Goal: Transaction & Acquisition: Purchase product/service

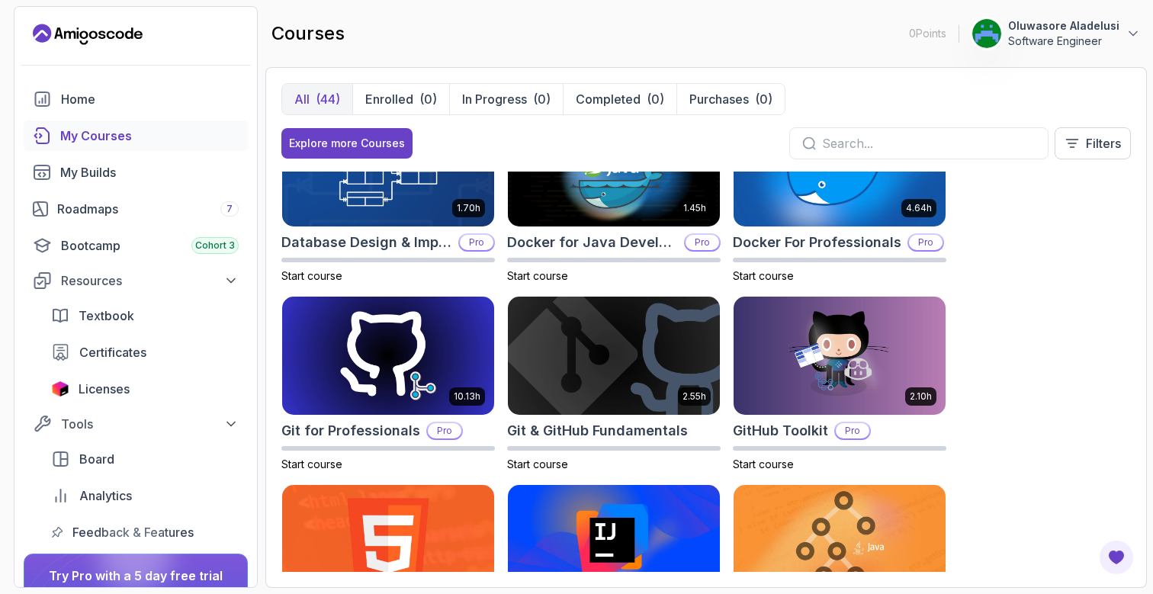
scroll to position [322, 0]
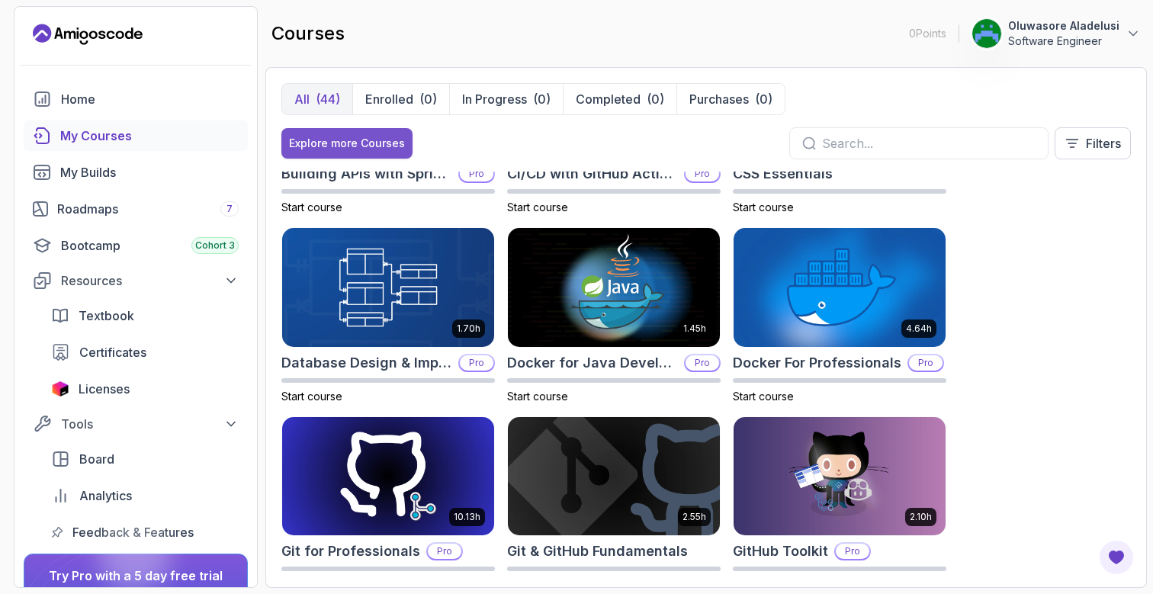
click at [375, 144] on div "Explore more Courses" at bounding box center [347, 143] width 116 height 15
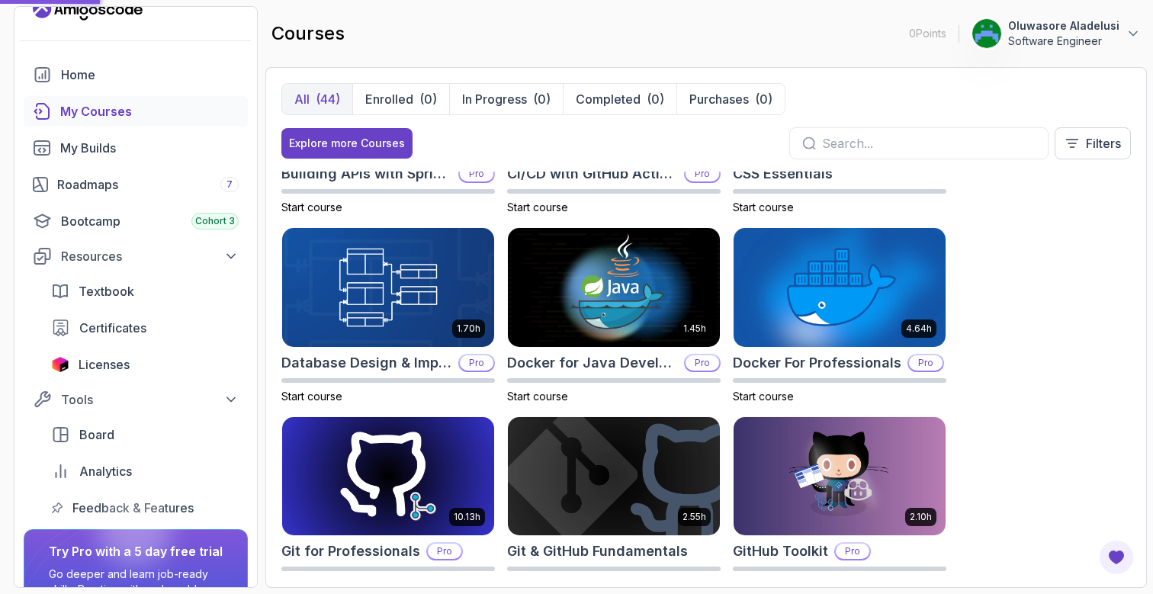
scroll to position [27, 0]
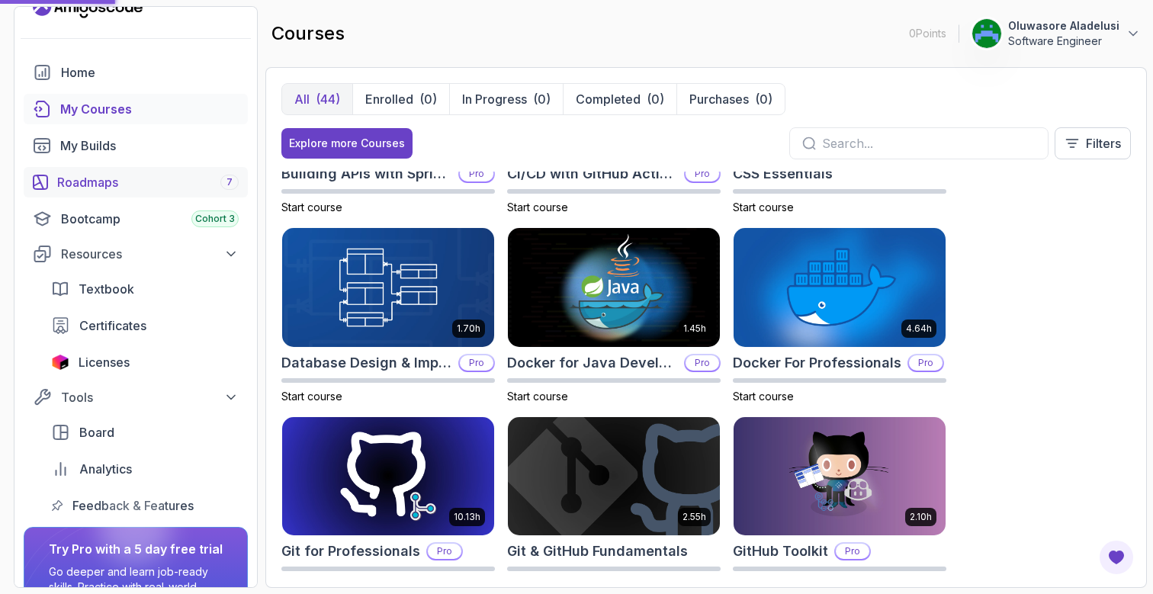
click at [113, 191] on link "Roadmaps 7" at bounding box center [136, 182] width 224 height 31
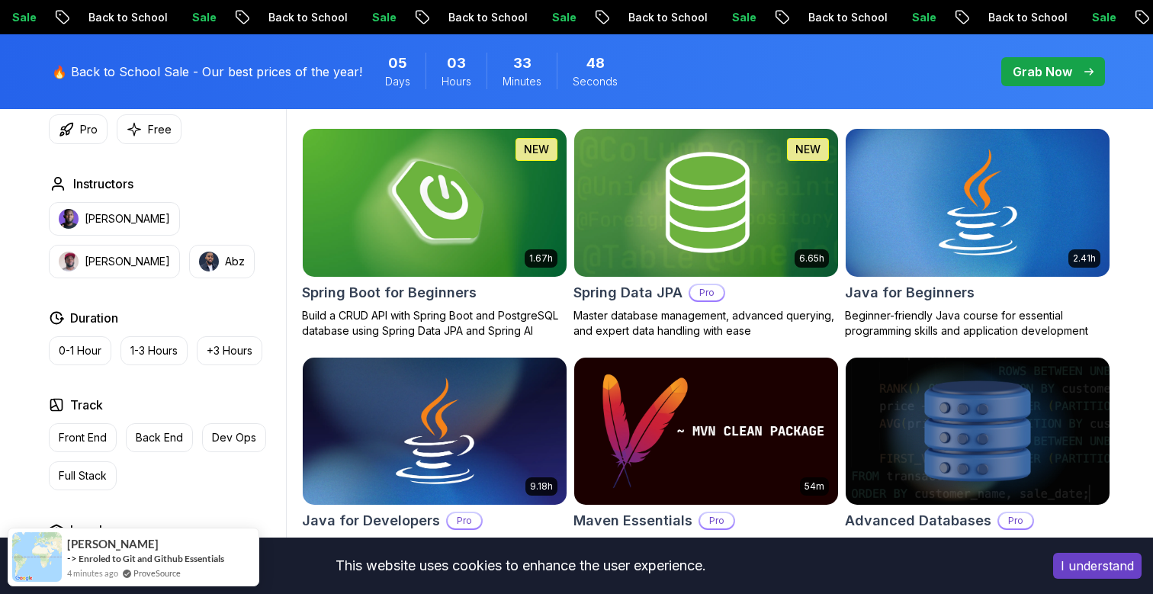
scroll to position [715, 0]
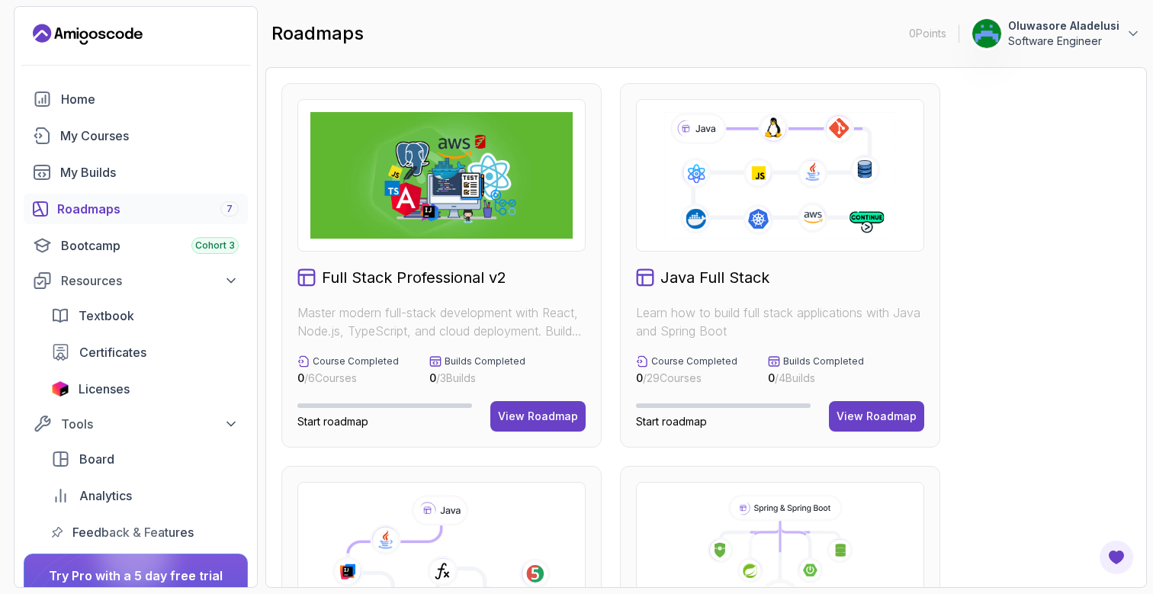
click at [743, 185] on icon at bounding box center [780, 175] width 236 height 131
click at [855, 406] on button "View Roadmap" at bounding box center [876, 416] width 95 height 31
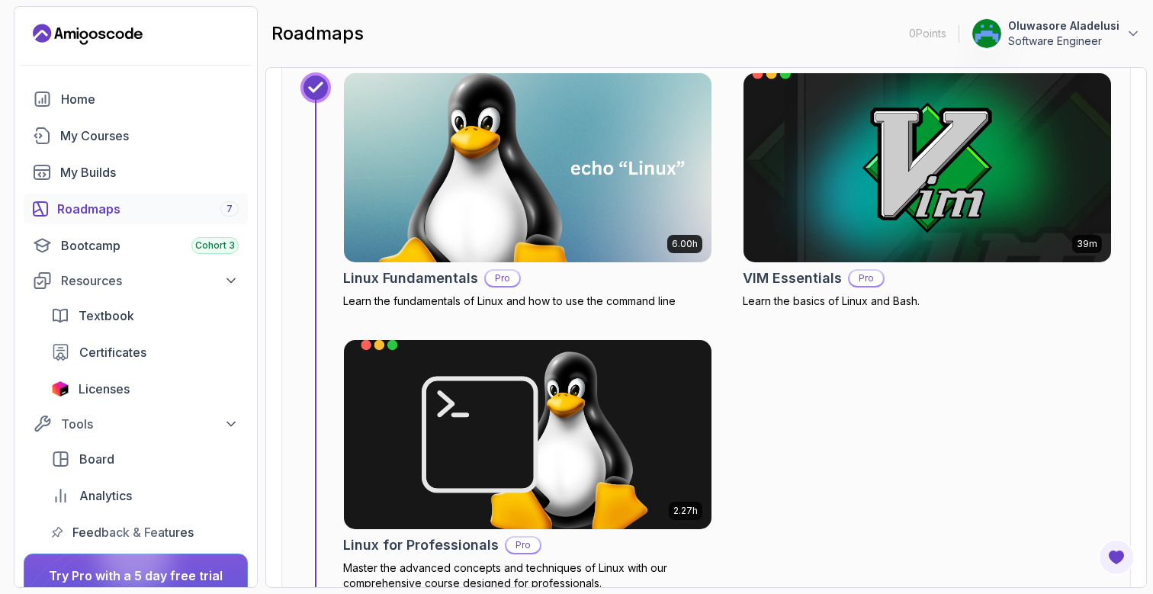
scroll to position [734, 0]
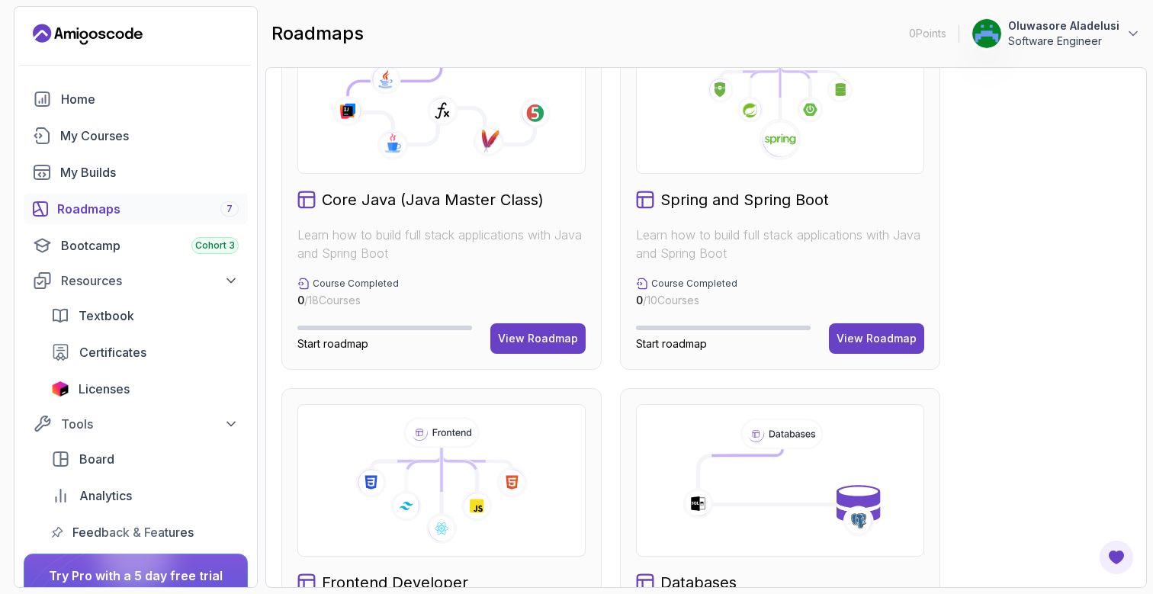
scroll to position [442, 0]
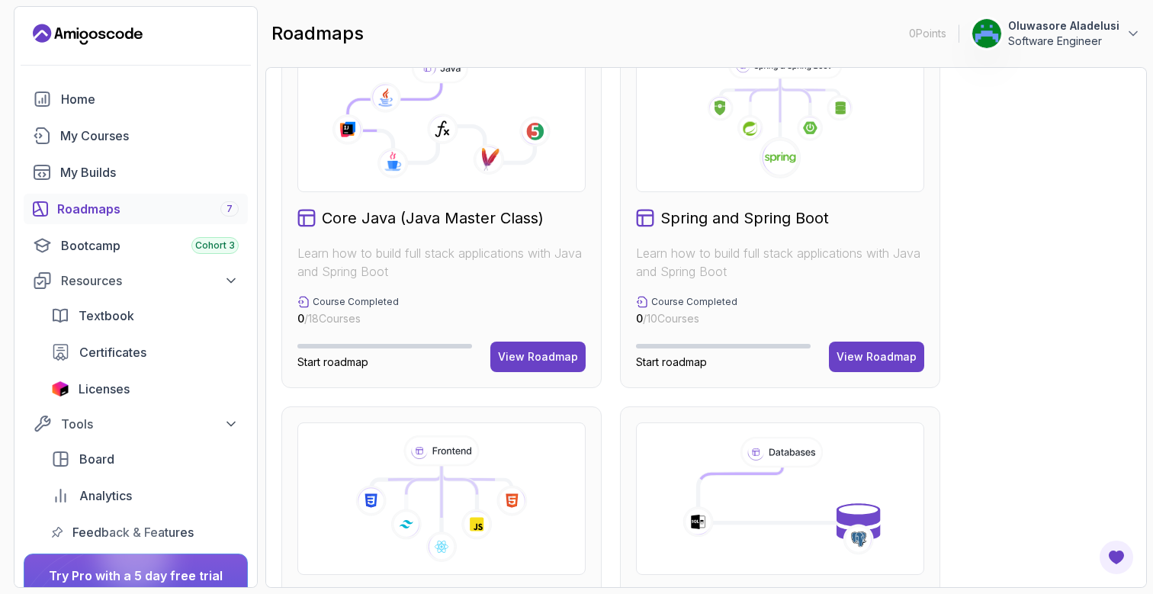
click at [467, 221] on h2 "Core Java (Java Master Class)" at bounding box center [433, 217] width 222 height 21
click at [520, 355] on div "View Roadmap" at bounding box center [538, 356] width 80 height 15
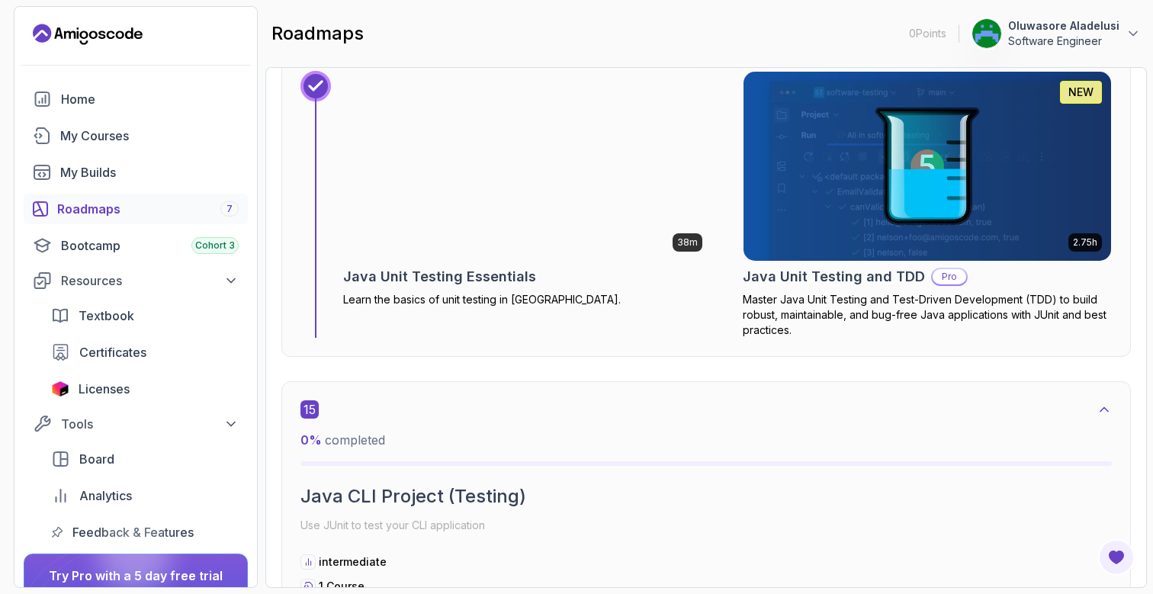
scroll to position [8850, 0]
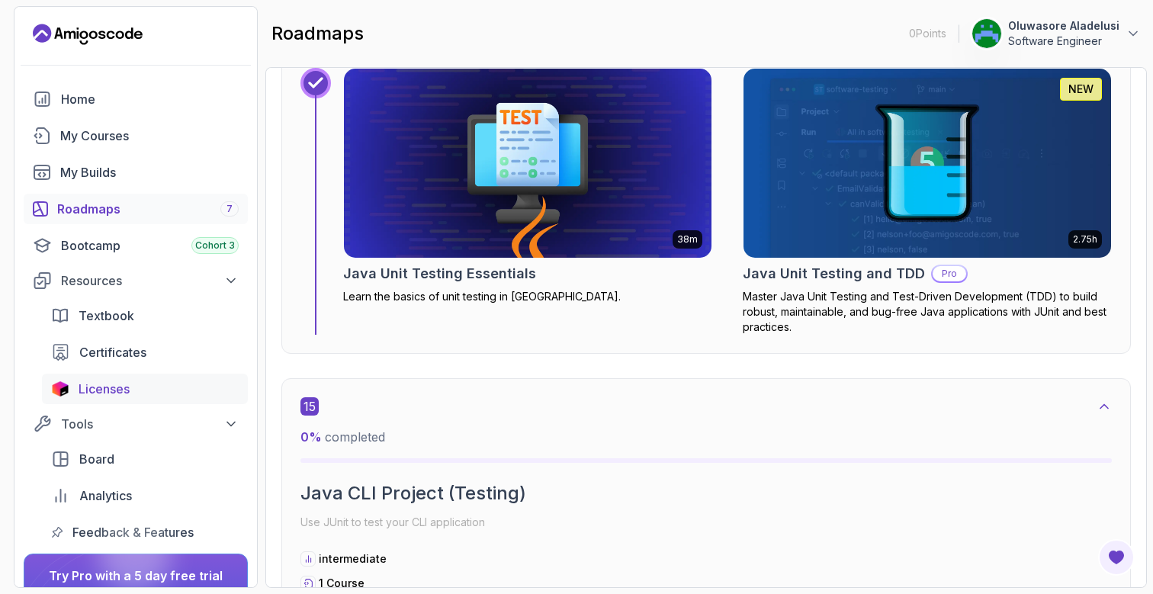
click at [122, 375] on link "Licenses" at bounding box center [145, 389] width 206 height 31
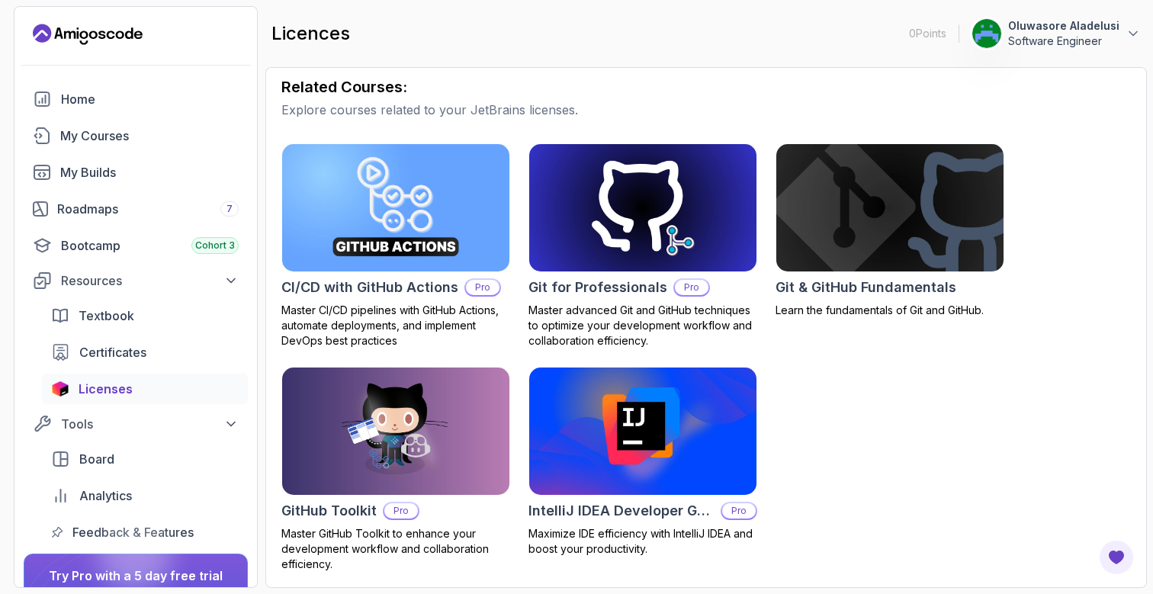
scroll to position [417, 0]
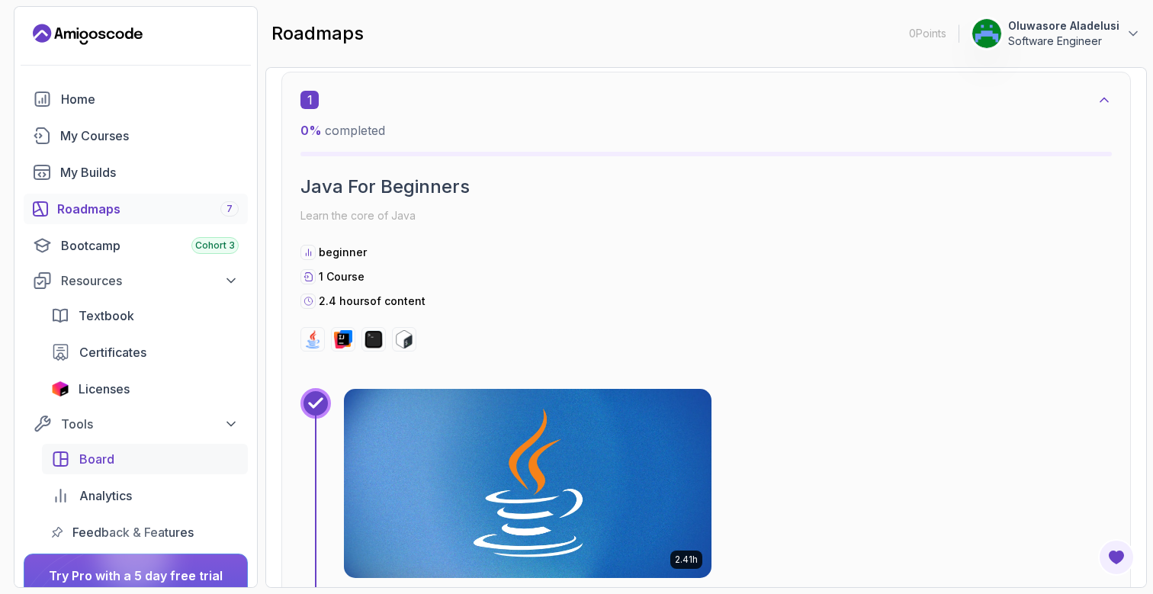
click at [130, 459] on div "Board" at bounding box center [158, 459] width 159 height 18
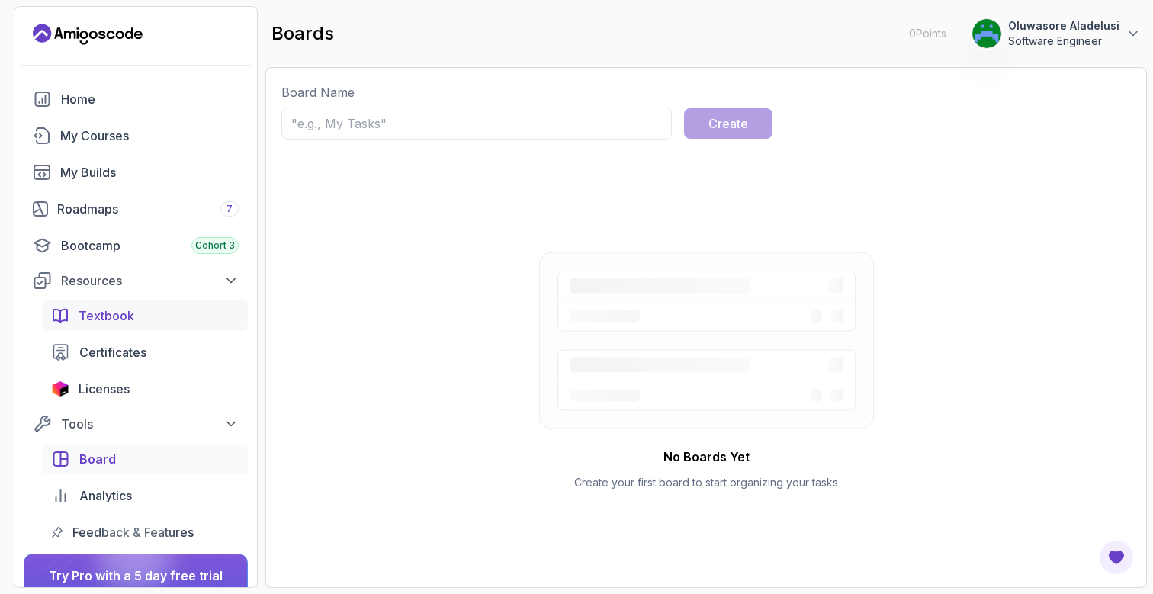
click at [145, 317] on div "Textbook" at bounding box center [159, 316] width 160 height 18
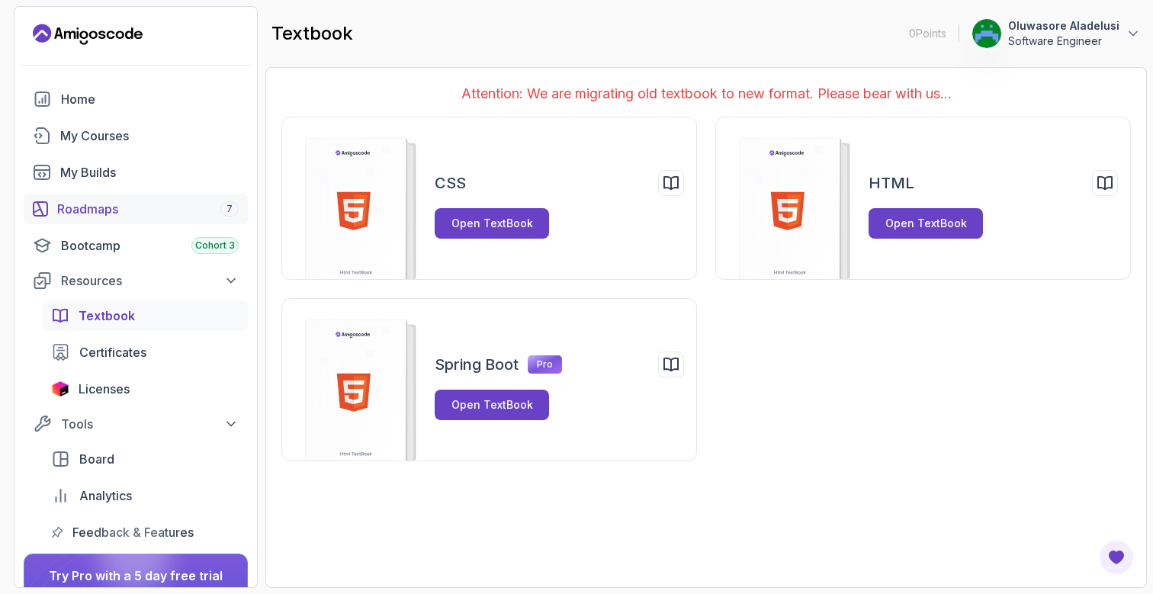
click at [124, 211] on div "Roadmaps 7" at bounding box center [148, 209] width 182 height 18
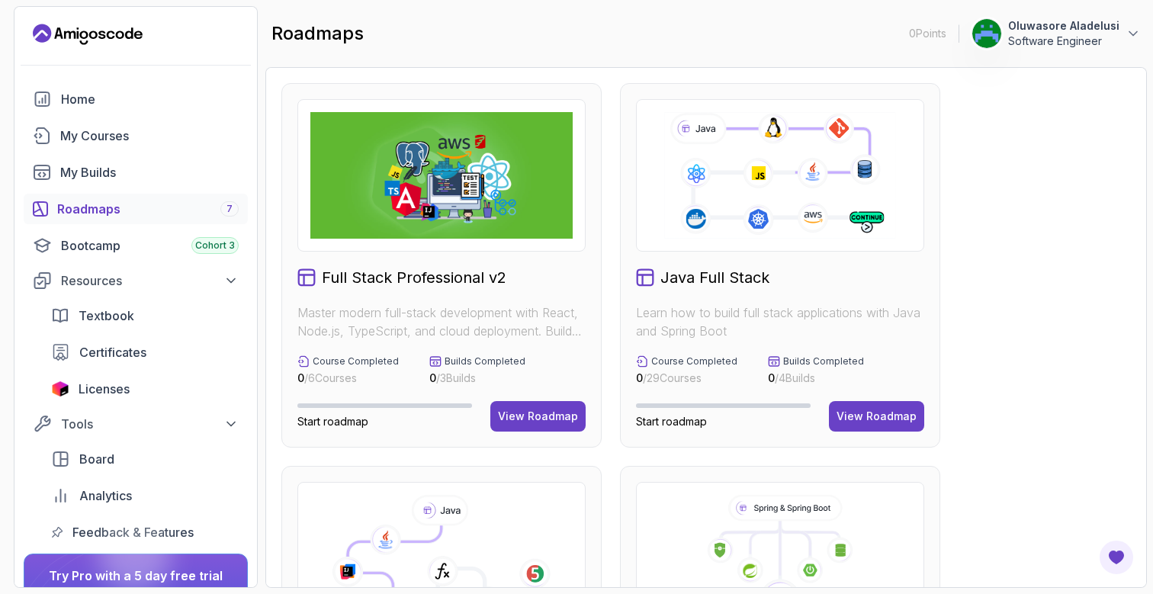
scroll to position [188, 0]
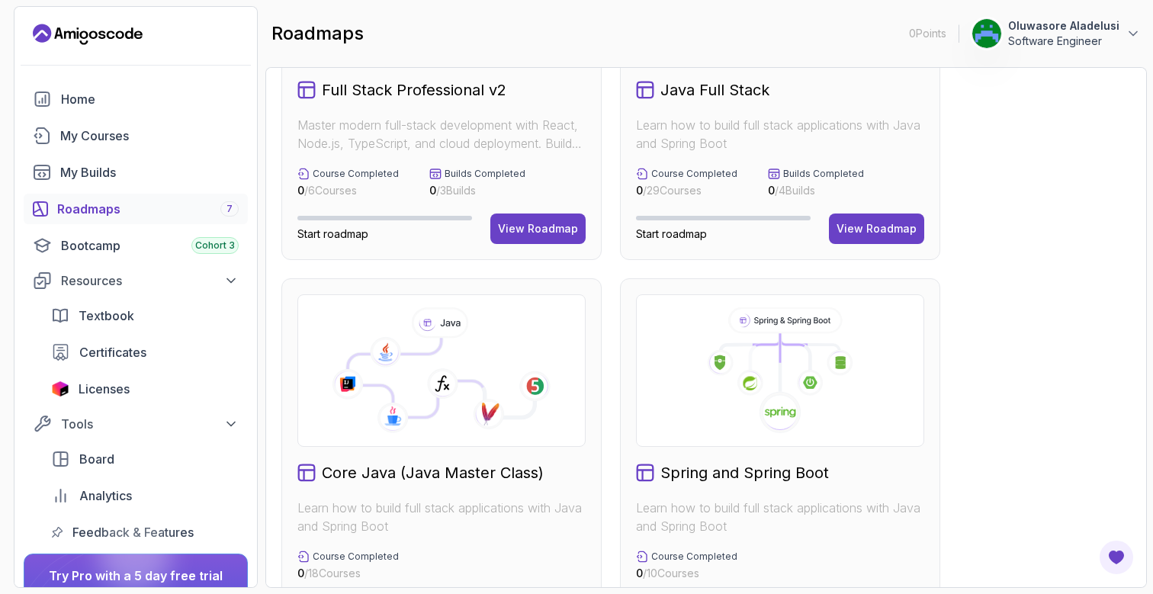
click at [751, 93] on h2 "Java Full Stack" at bounding box center [715, 89] width 109 height 21
click at [870, 239] on button "View Roadmap" at bounding box center [876, 229] width 95 height 31
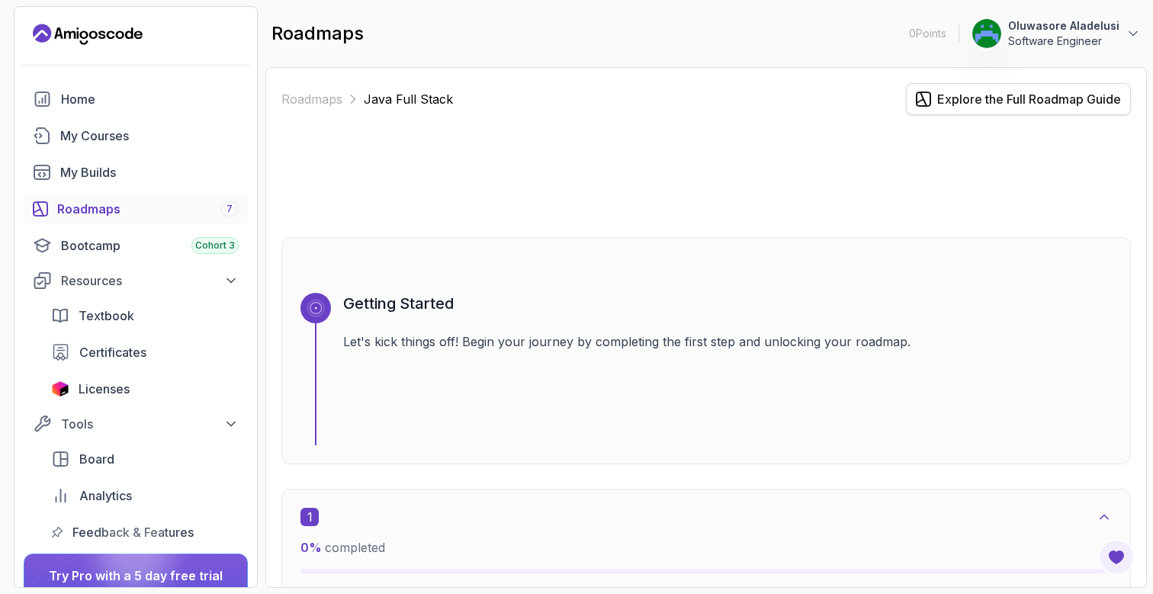
click at [960, 98] on div "Explore the Full Roadmap Guide" at bounding box center [1029, 99] width 184 height 18
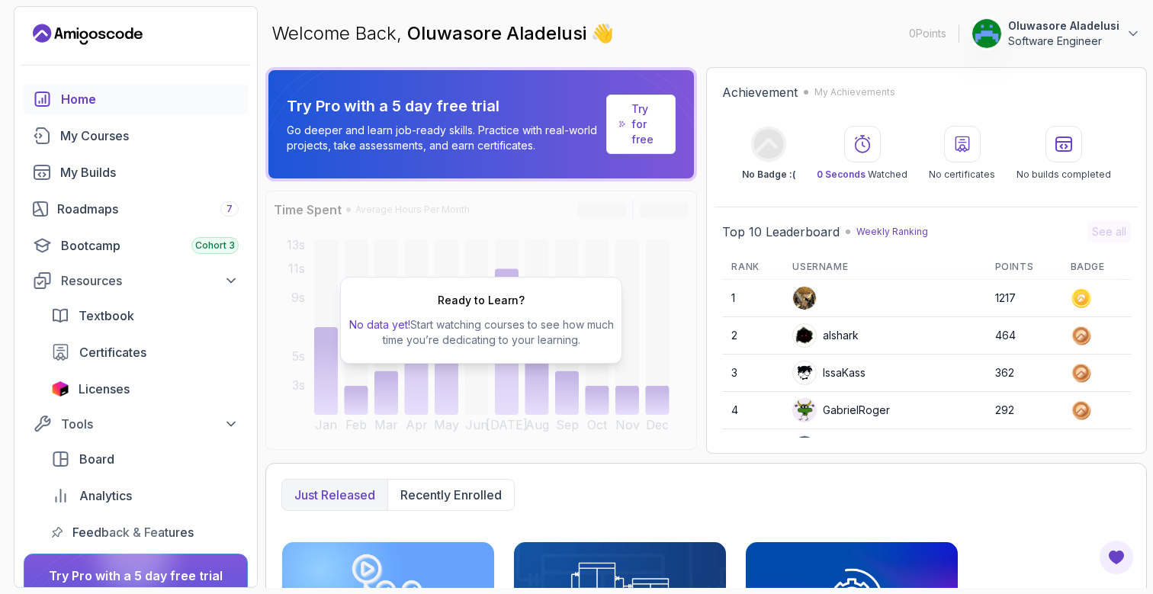
click at [802, 296] on img at bounding box center [804, 298] width 23 height 23
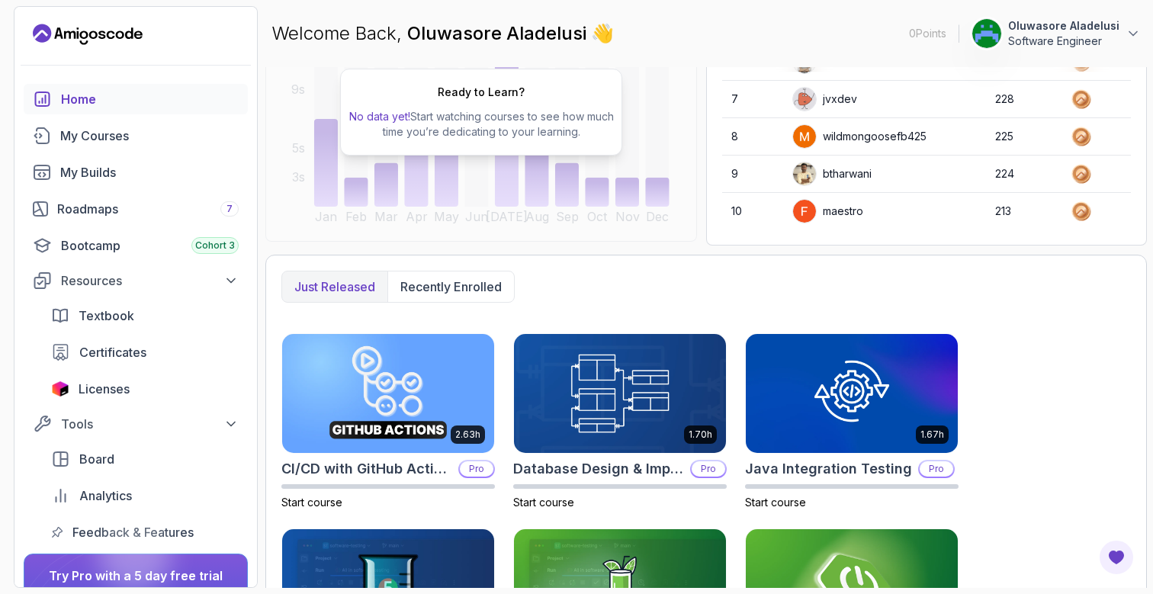
scroll to position [214, 0]
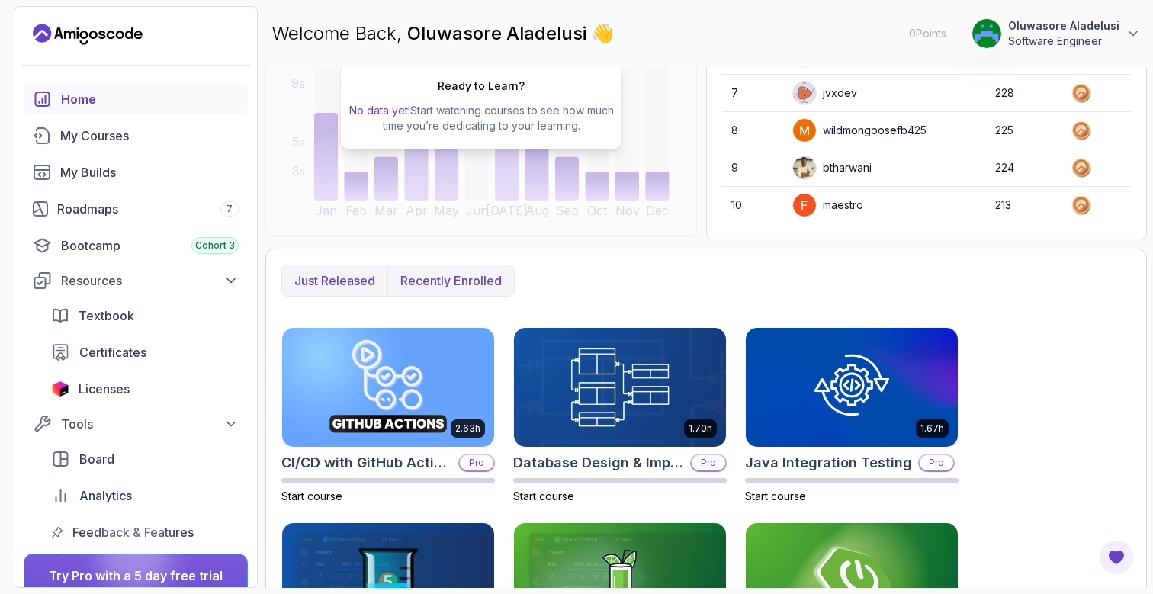
click at [454, 281] on p "Recently enrolled" at bounding box center [450, 281] width 101 height 18
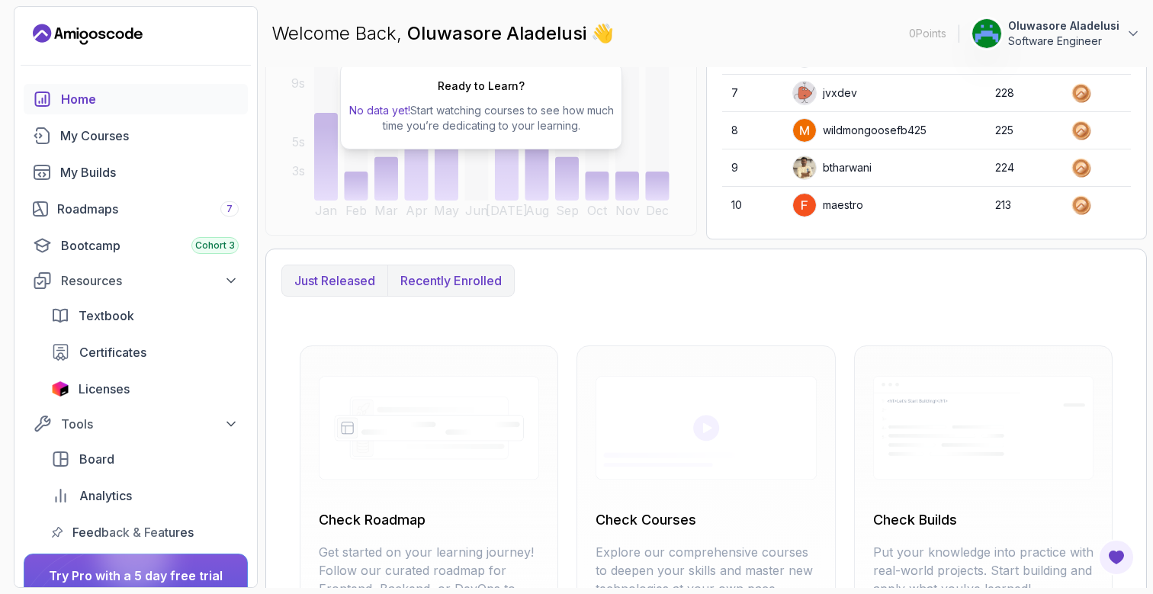
click at [353, 291] on button "Just released" at bounding box center [334, 280] width 105 height 31
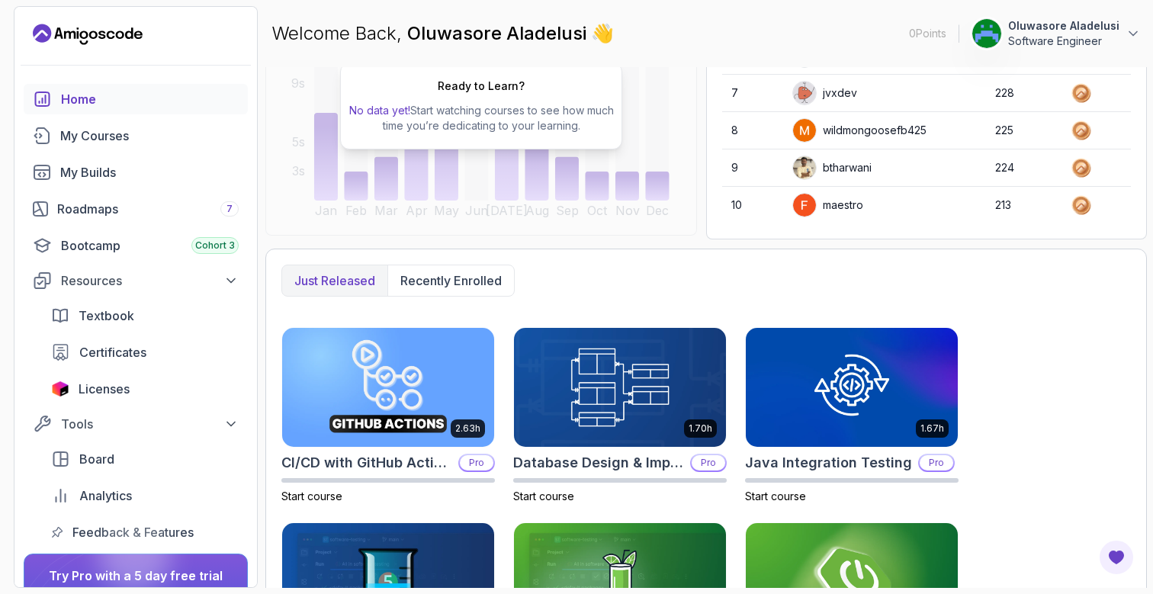
click at [1091, 36] on p "Software Engineer" at bounding box center [1063, 41] width 111 height 15
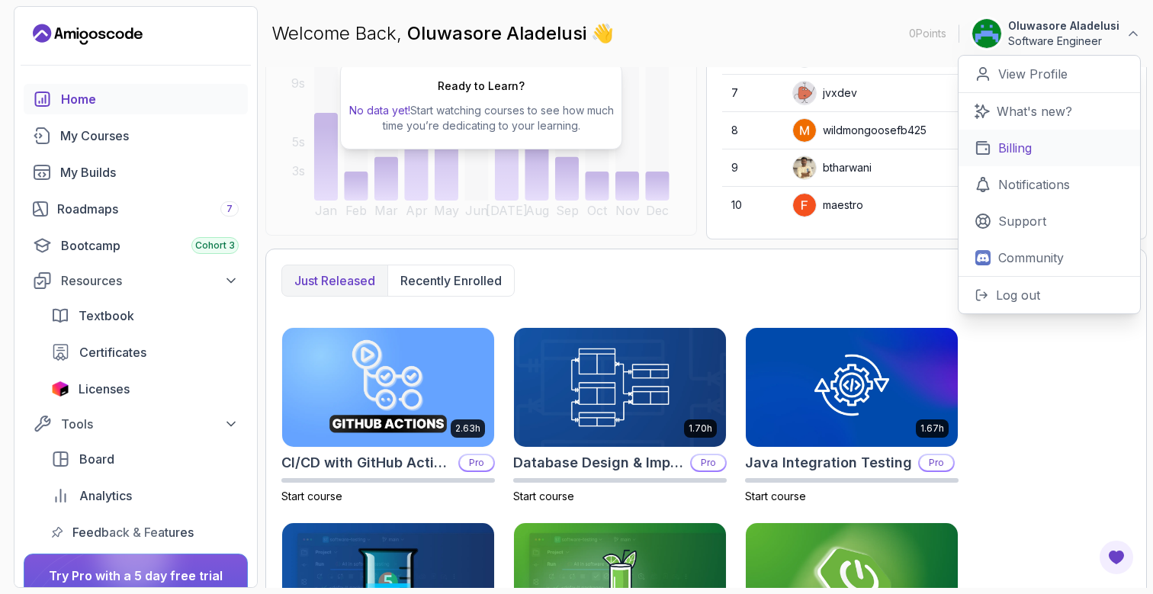
click at [1018, 143] on p "Billing" at bounding box center [1015, 148] width 34 height 18
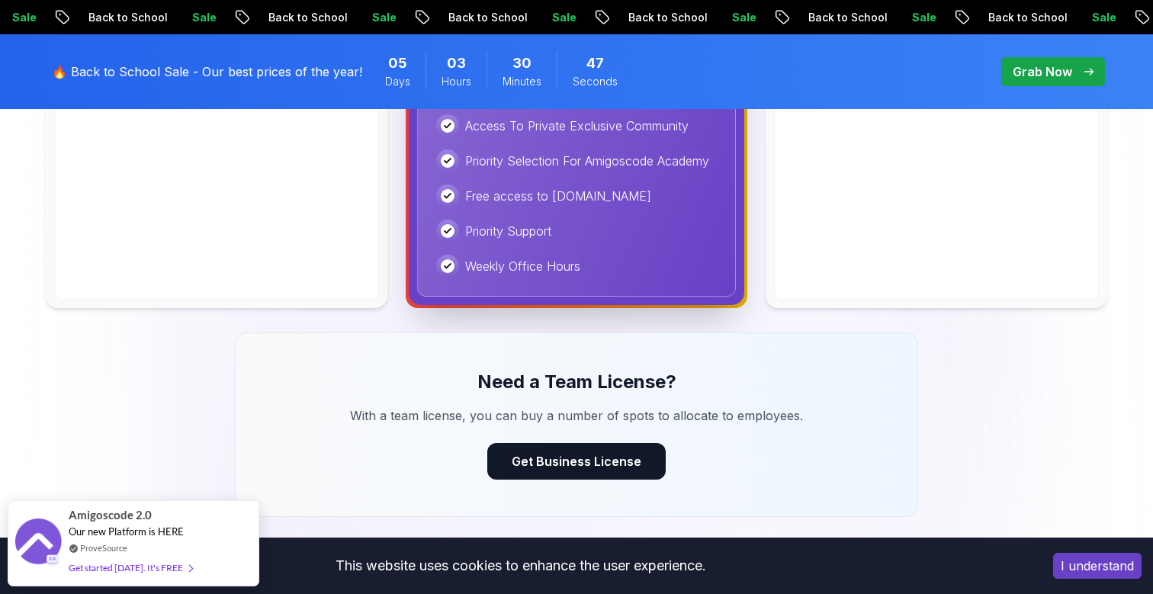
scroll to position [985, 0]
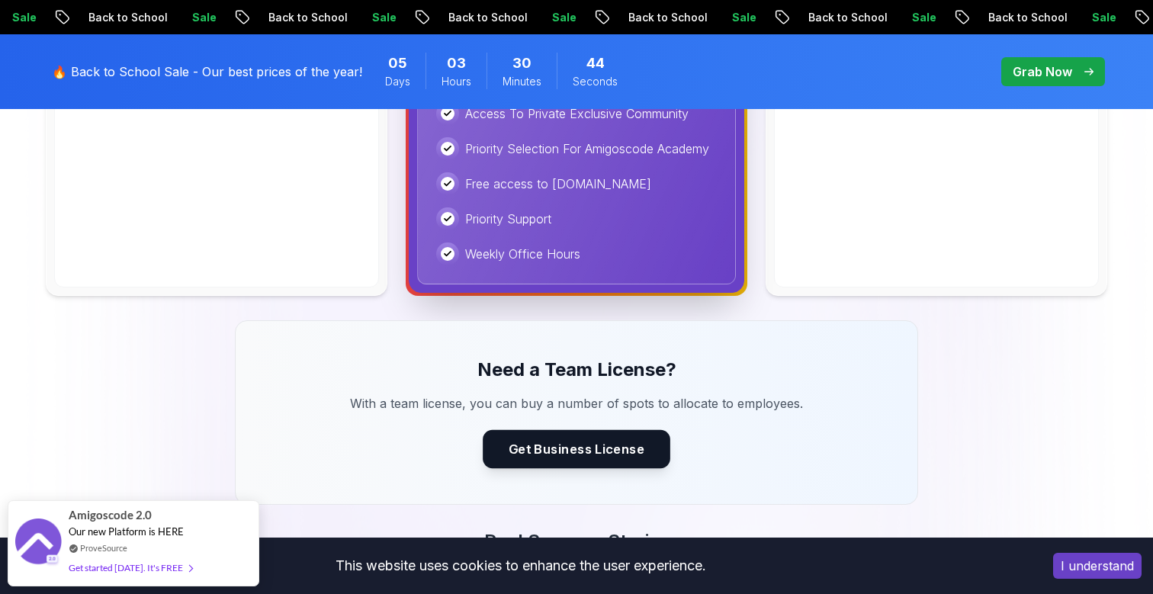
click at [583, 450] on button "Get Business License" at bounding box center [577, 449] width 188 height 38
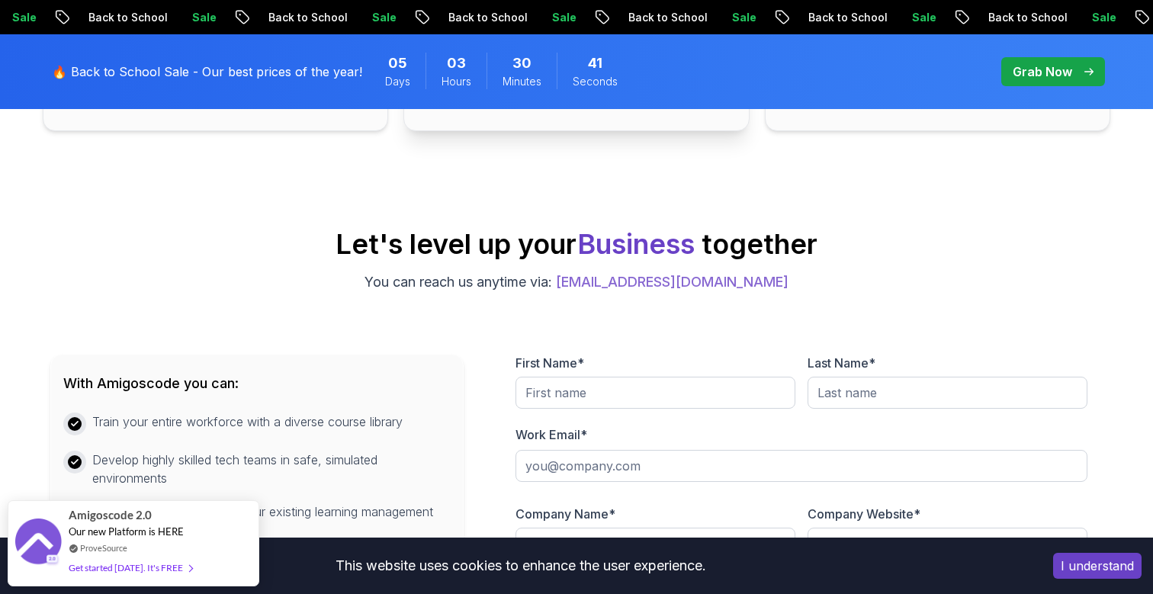
scroll to position [573, 0]
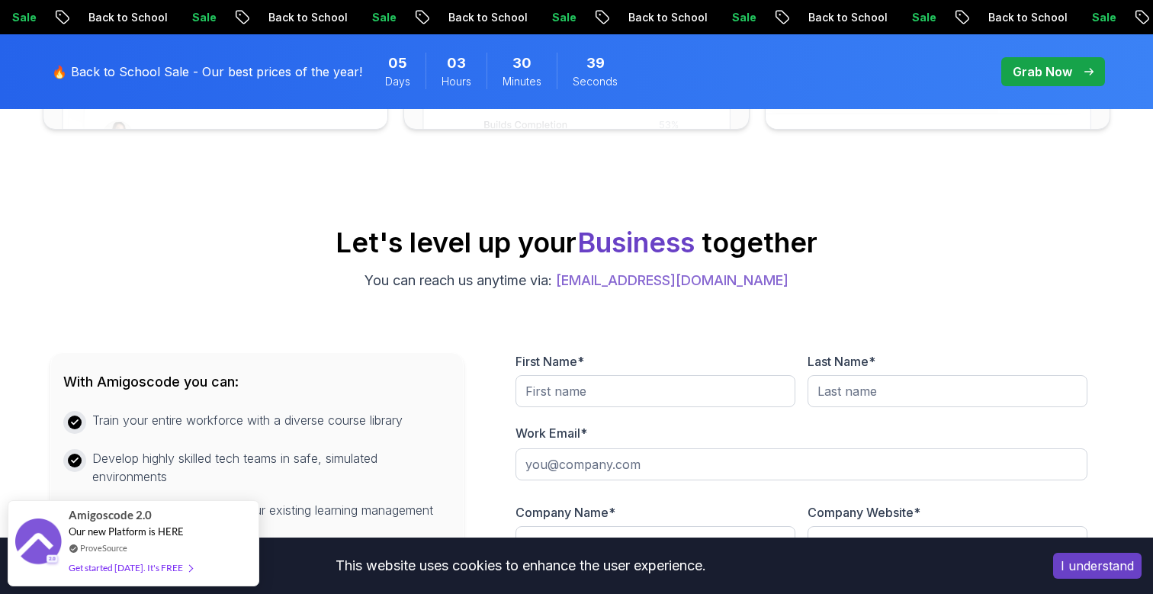
click at [796, 169] on body "Sale Back to School Sale Back to School Sale Back to School Sale Back to School…" at bounding box center [576, 597] width 1153 height 2340
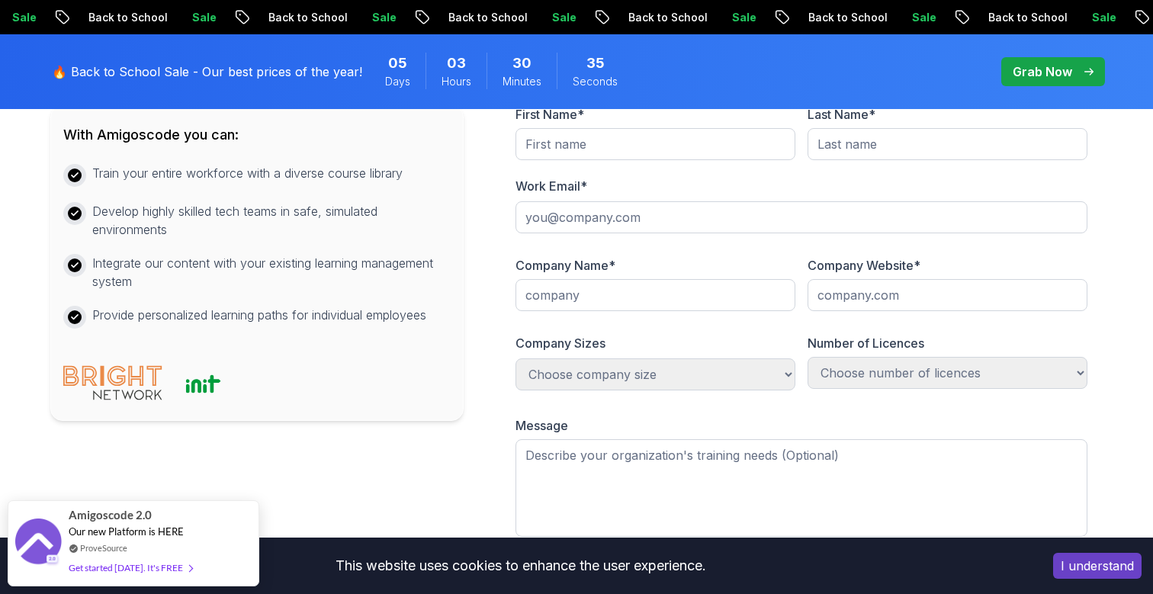
scroll to position [916, 0]
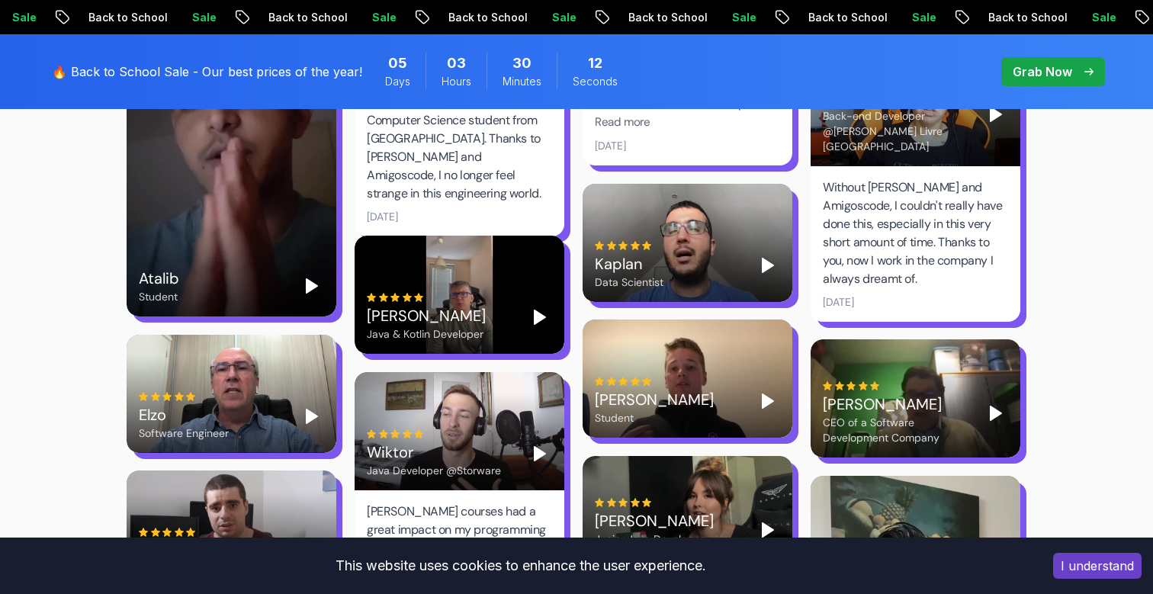
scroll to position [3969, 0]
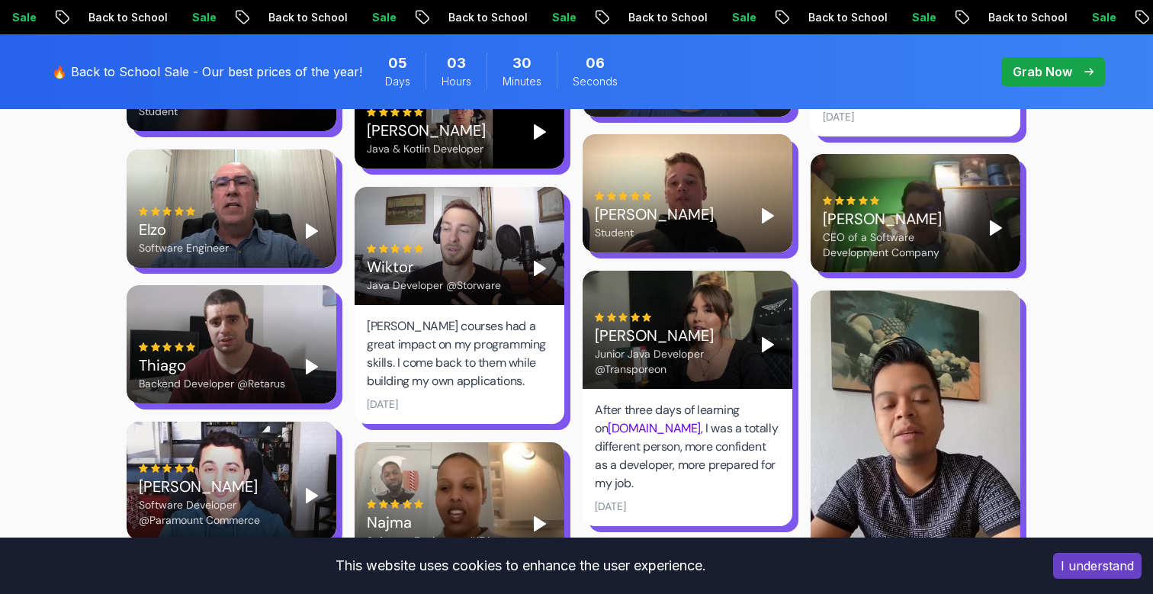
click at [542, 517] on polygon "Play" at bounding box center [540, 524] width 11 height 14
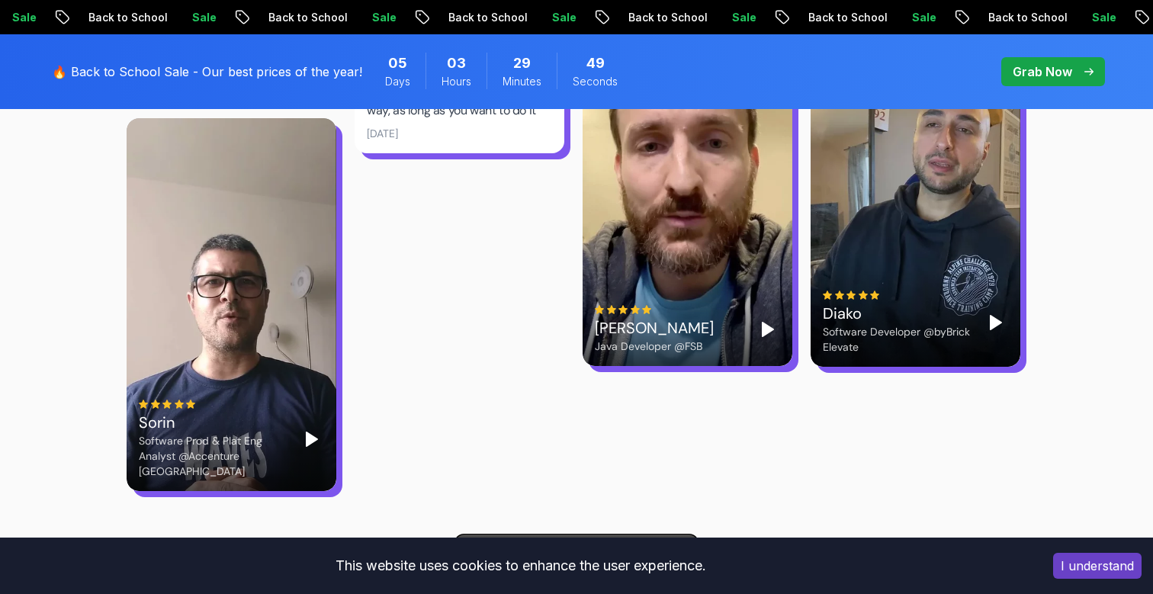
scroll to position [4882, 0]
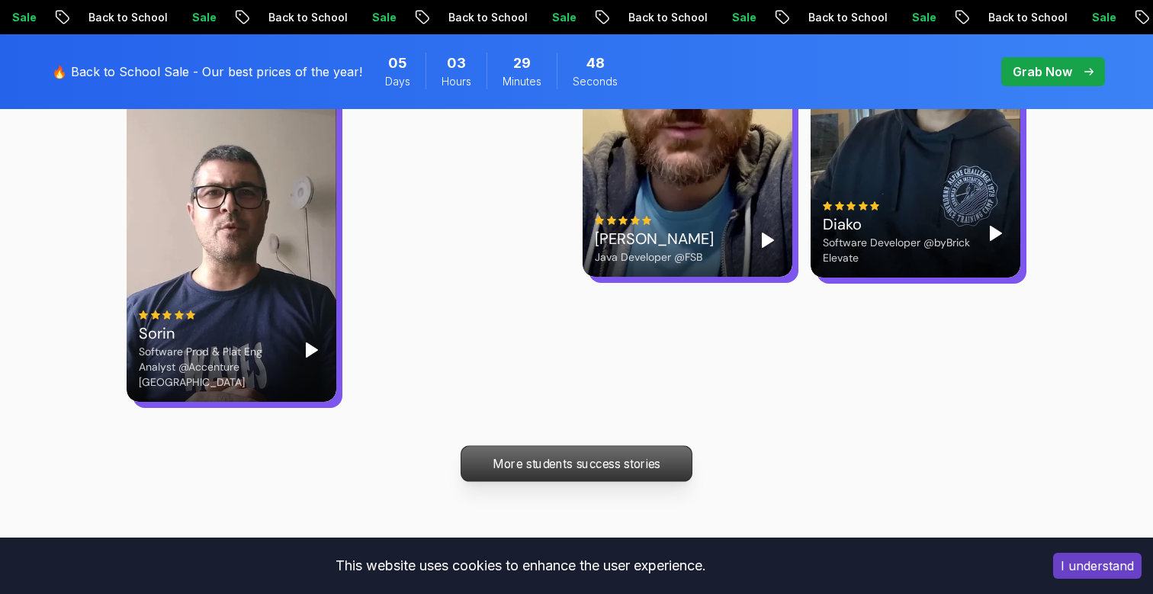
click at [587, 446] on p "More students success stories" at bounding box center [576, 463] width 230 height 35
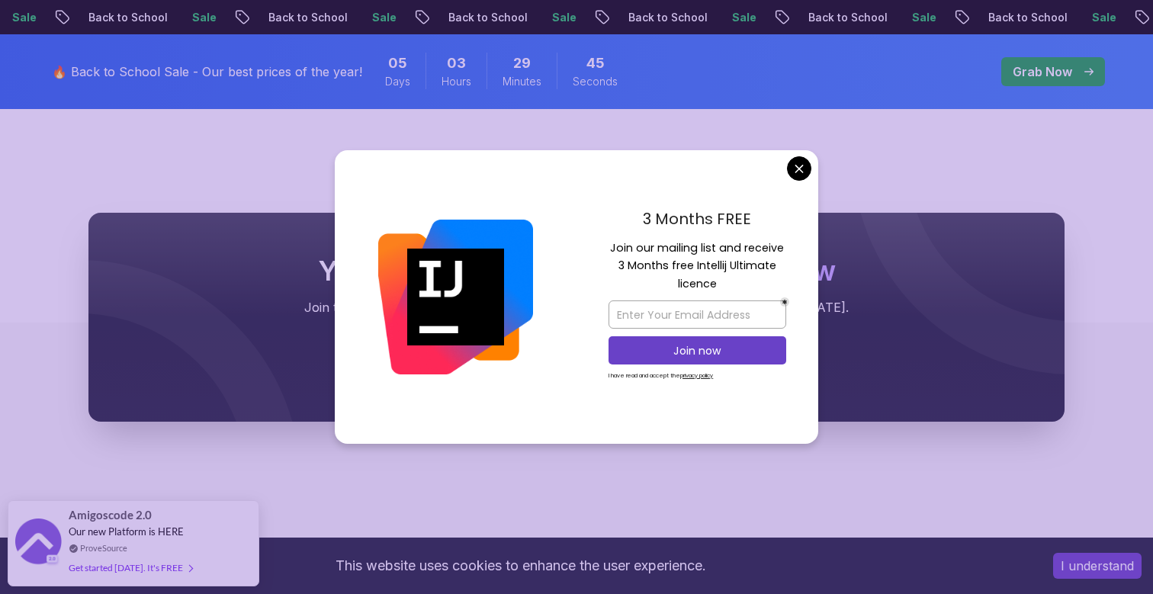
scroll to position [297, 0]
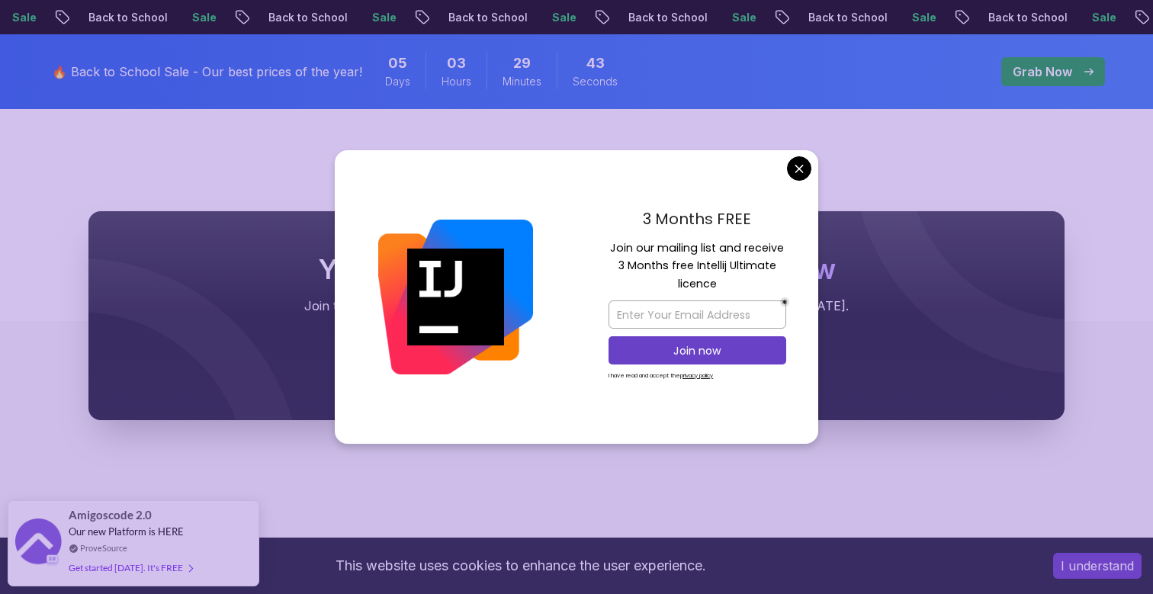
click at [792, 178] on body "Sale Back to School Sale Back to School Sale Back to School Sale Back to School…" at bounding box center [576, 317] width 1153 height 1228
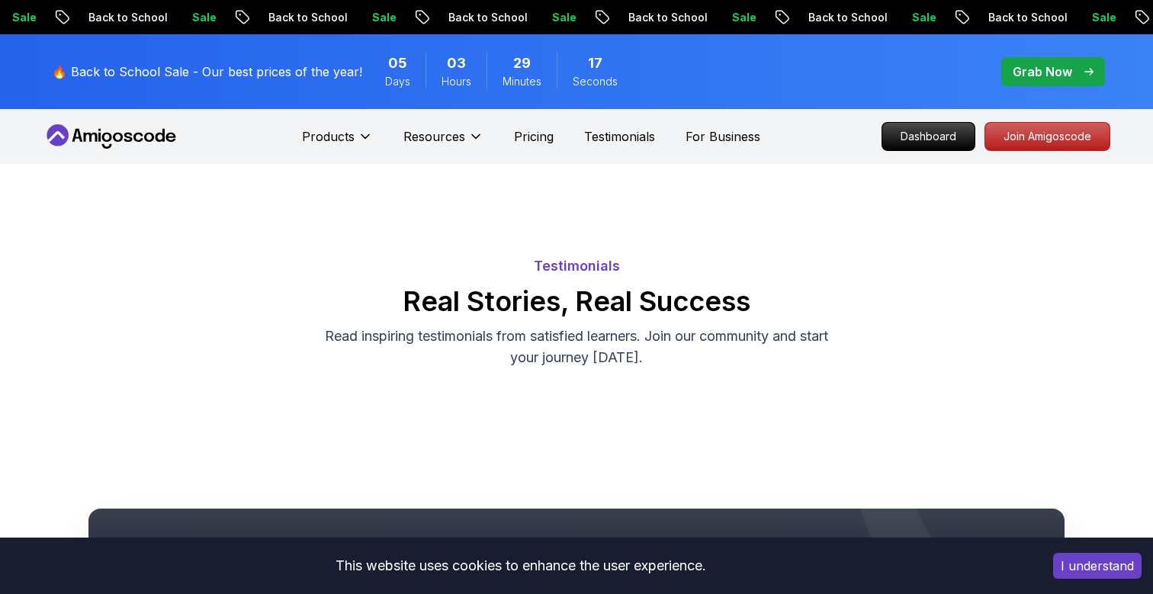
scroll to position [0, 0]
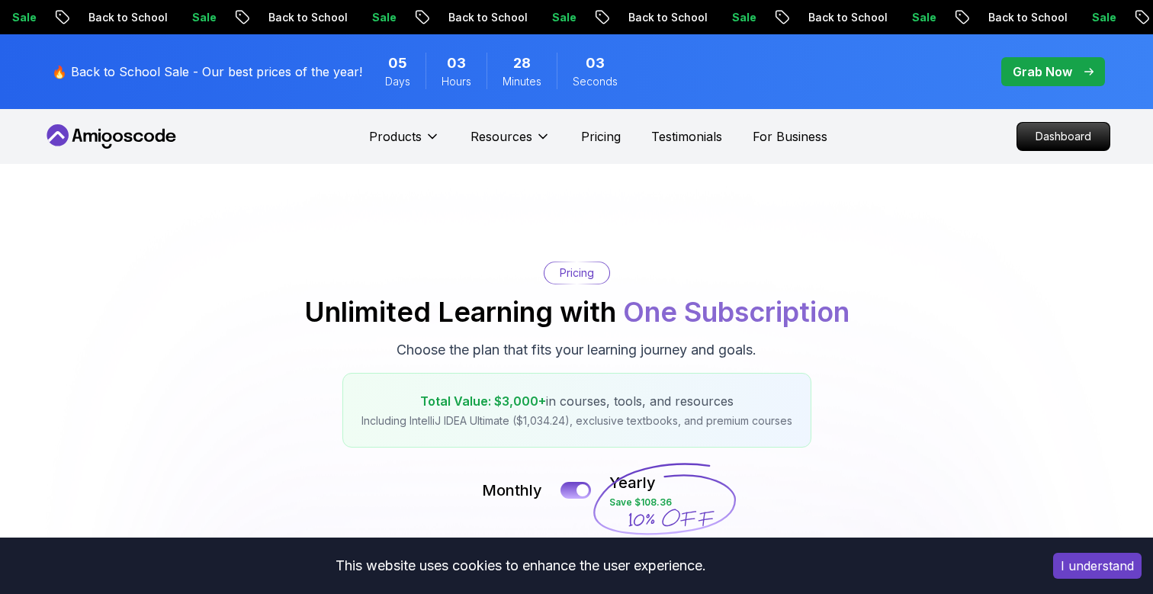
click at [1068, 76] on p "Grab Now" at bounding box center [1042, 72] width 59 height 18
click at [1056, 74] on p "Grab Now" at bounding box center [1042, 72] width 59 height 18
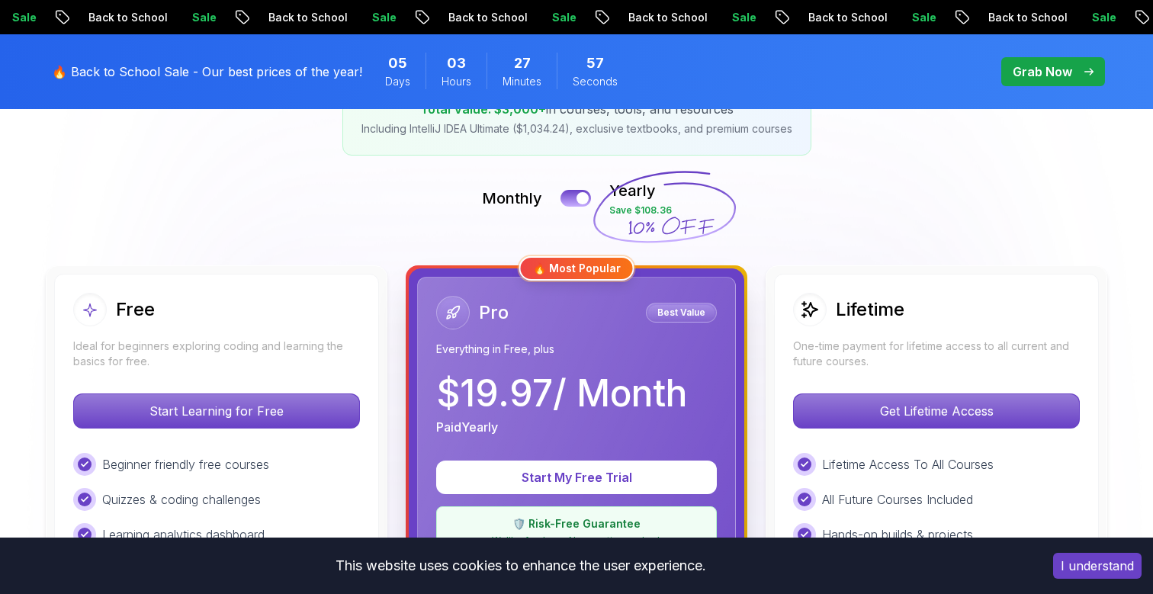
scroll to position [294, 0]
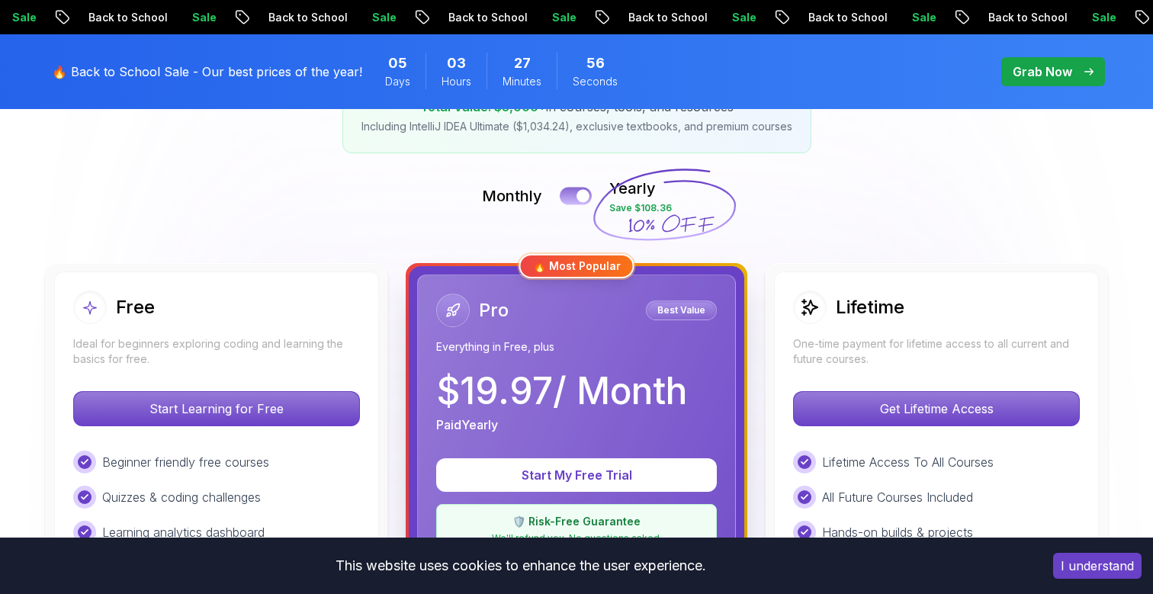
click at [574, 201] on button at bounding box center [576, 196] width 32 height 18
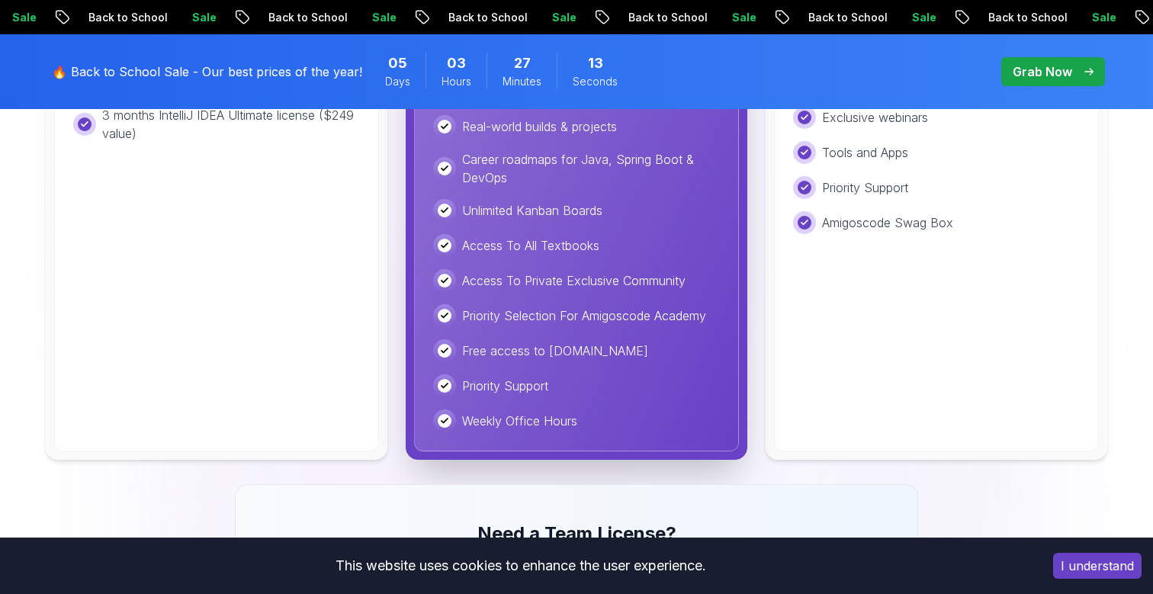
scroll to position [817, 0]
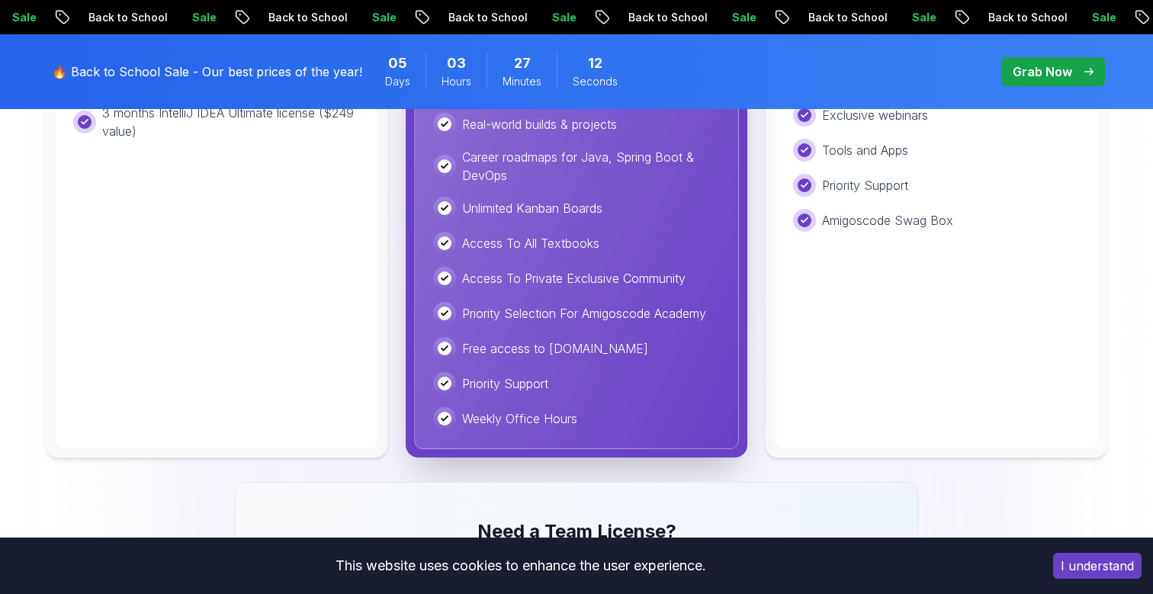
click at [1109, 574] on button "I understand" at bounding box center [1097, 566] width 88 height 26
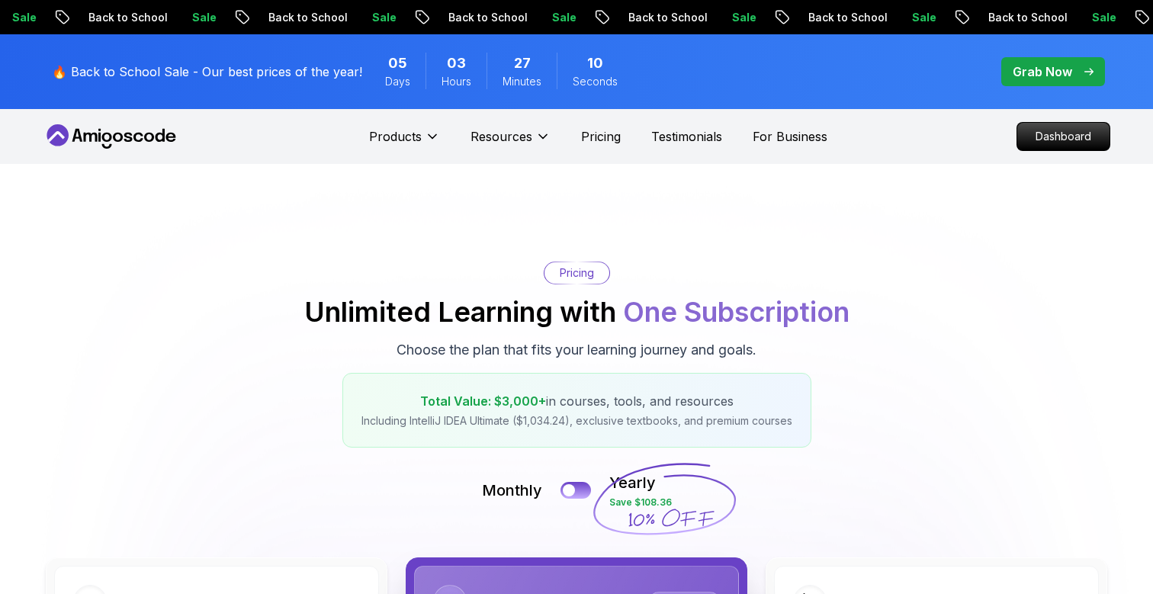
scroll to position [0, 0]
